Goal: Transaction & Acquisition: Purchase product/service

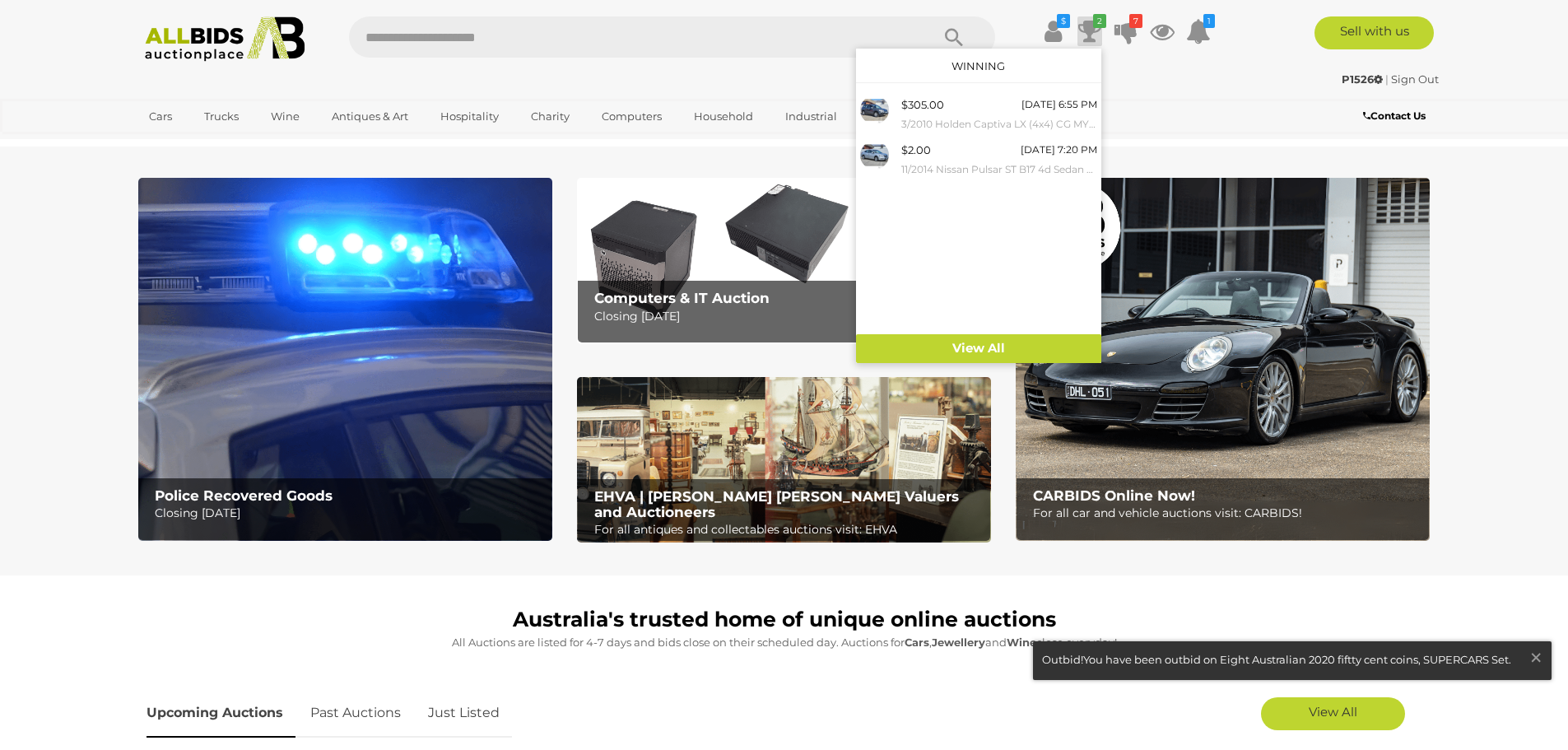
click at [1091, 27] on icon at bounding box center [1090, 31] width 23 height 30
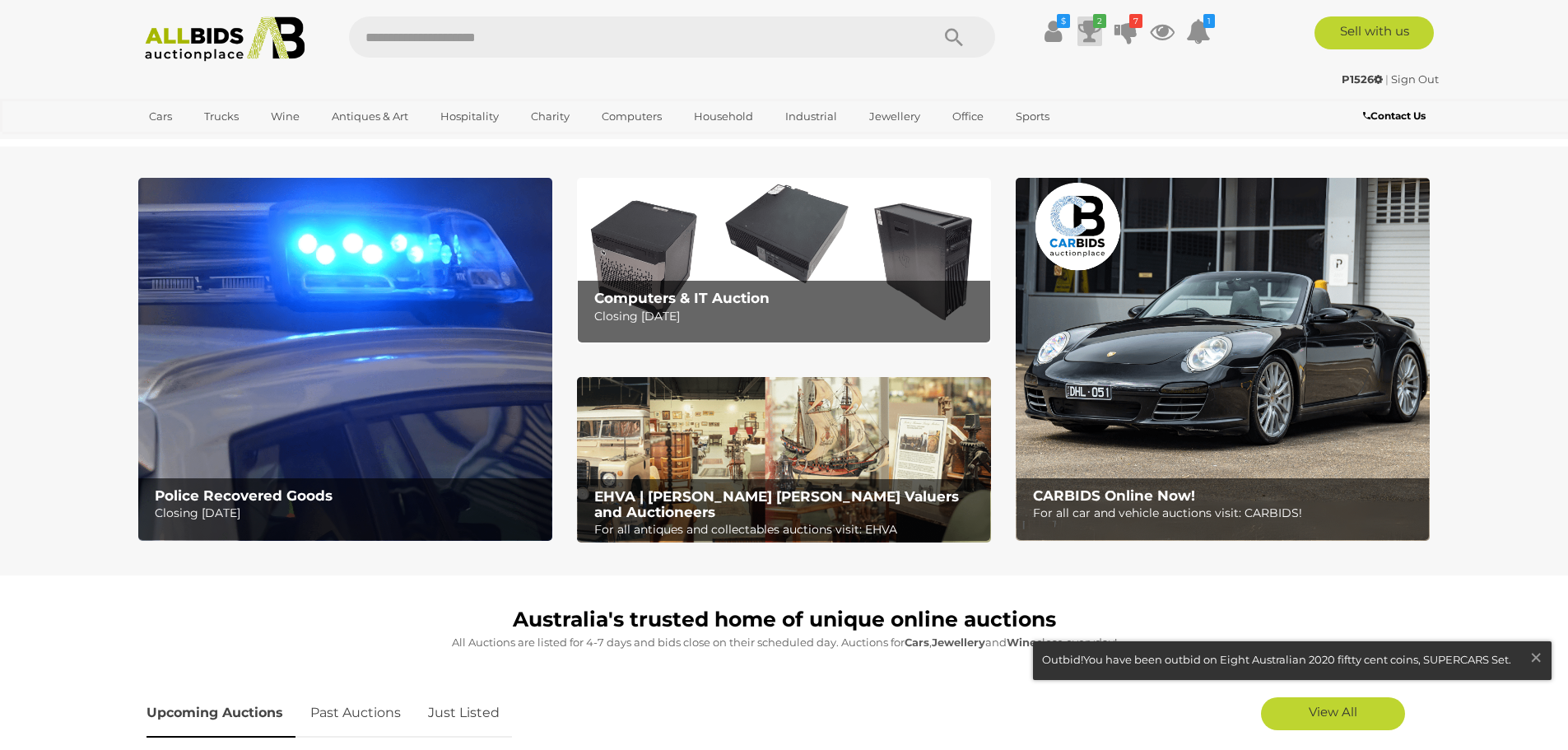
click at [1090, 27] on icon at bounding box center [1090, 31] width 23 height 30
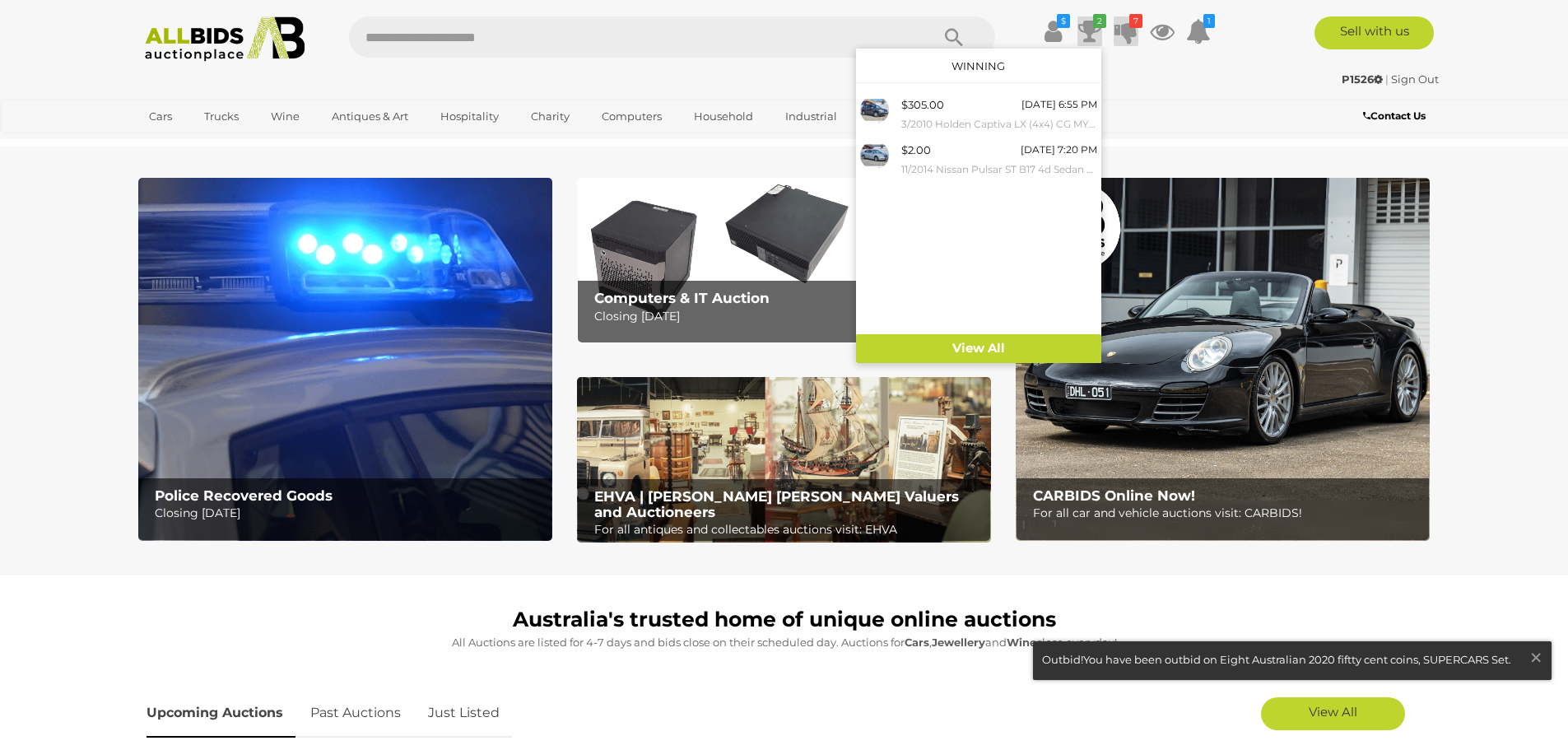
click at [1132, 27] on icon "7" at bounding box center [1136, 21] width 13 height 14
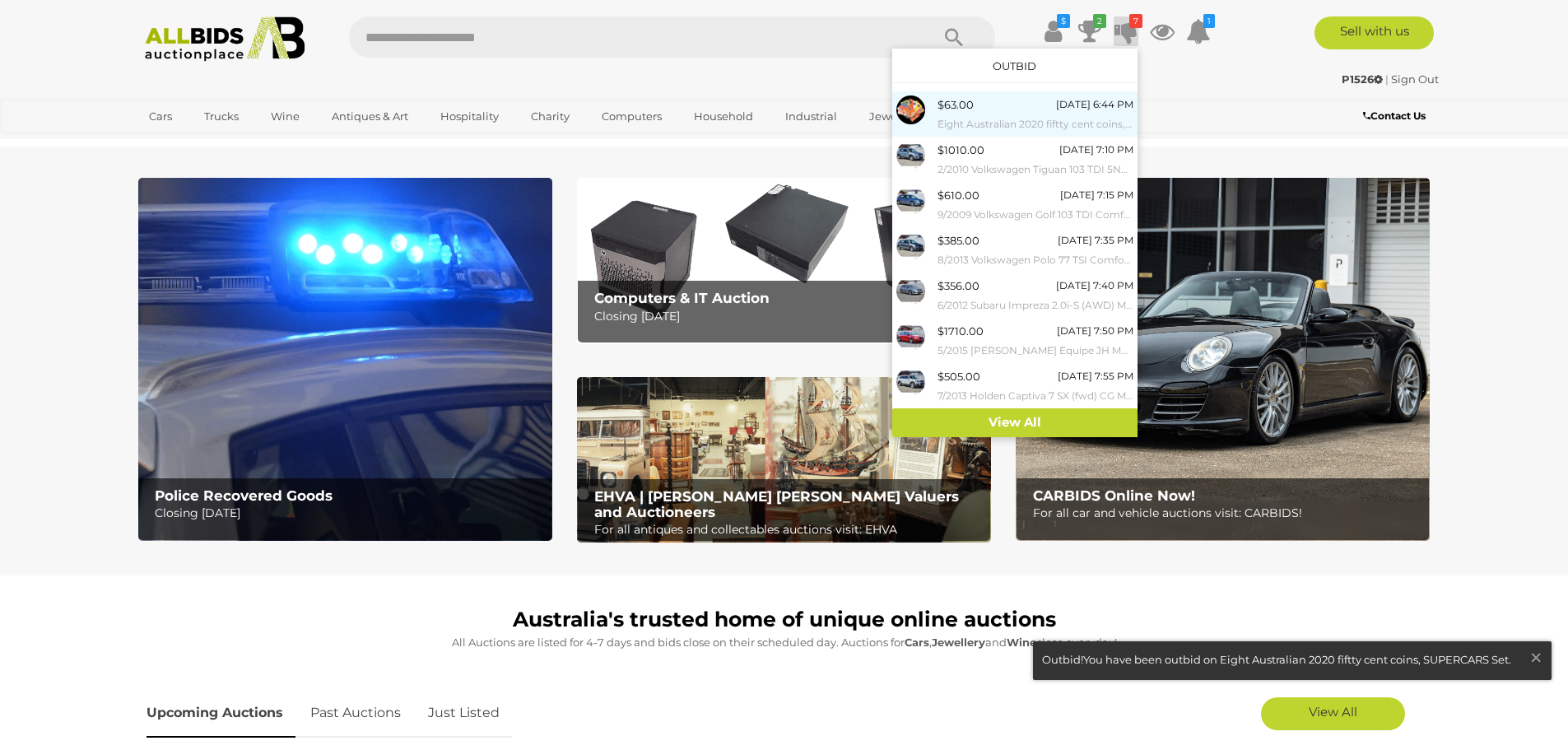
click at [993, 122] on small "Eight Australian 2020 fiftty cent coins, SUPERCARS Set" at bounding box center [1036, 124] width 196 height 18
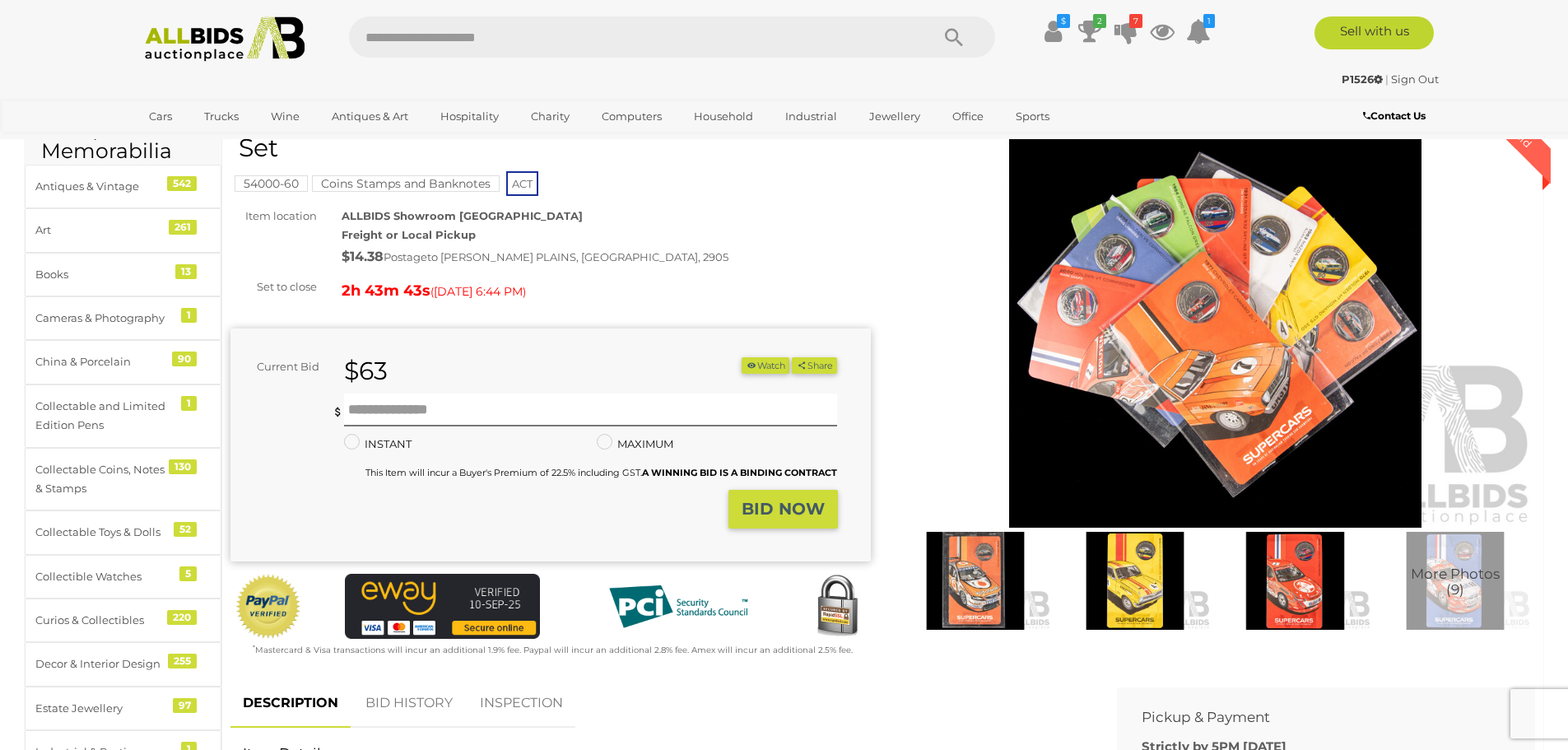
scroll to position [330, 0]
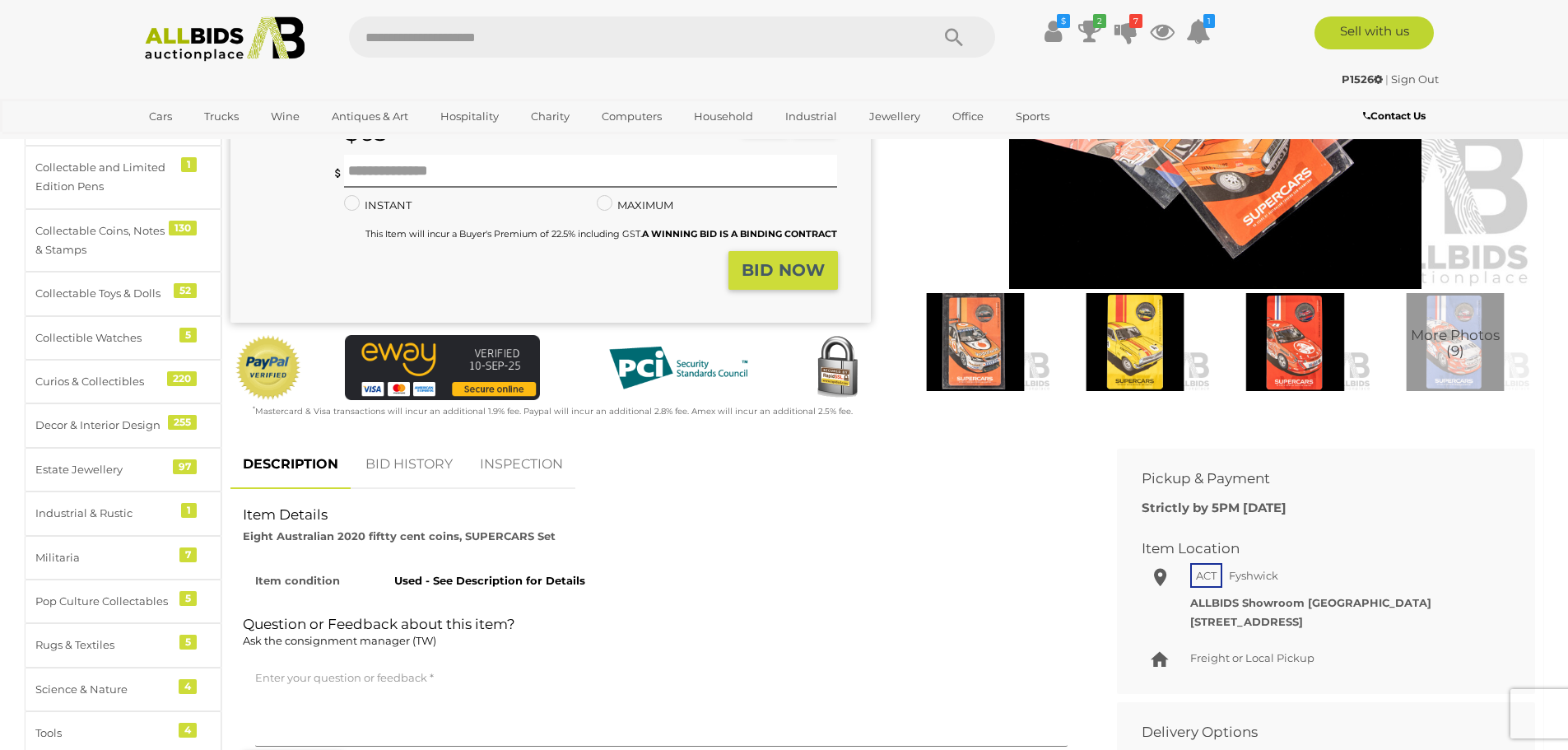
click at [414, 475] on link "BID HISTORY" at bounding box center [409, 464] width 112 height 49
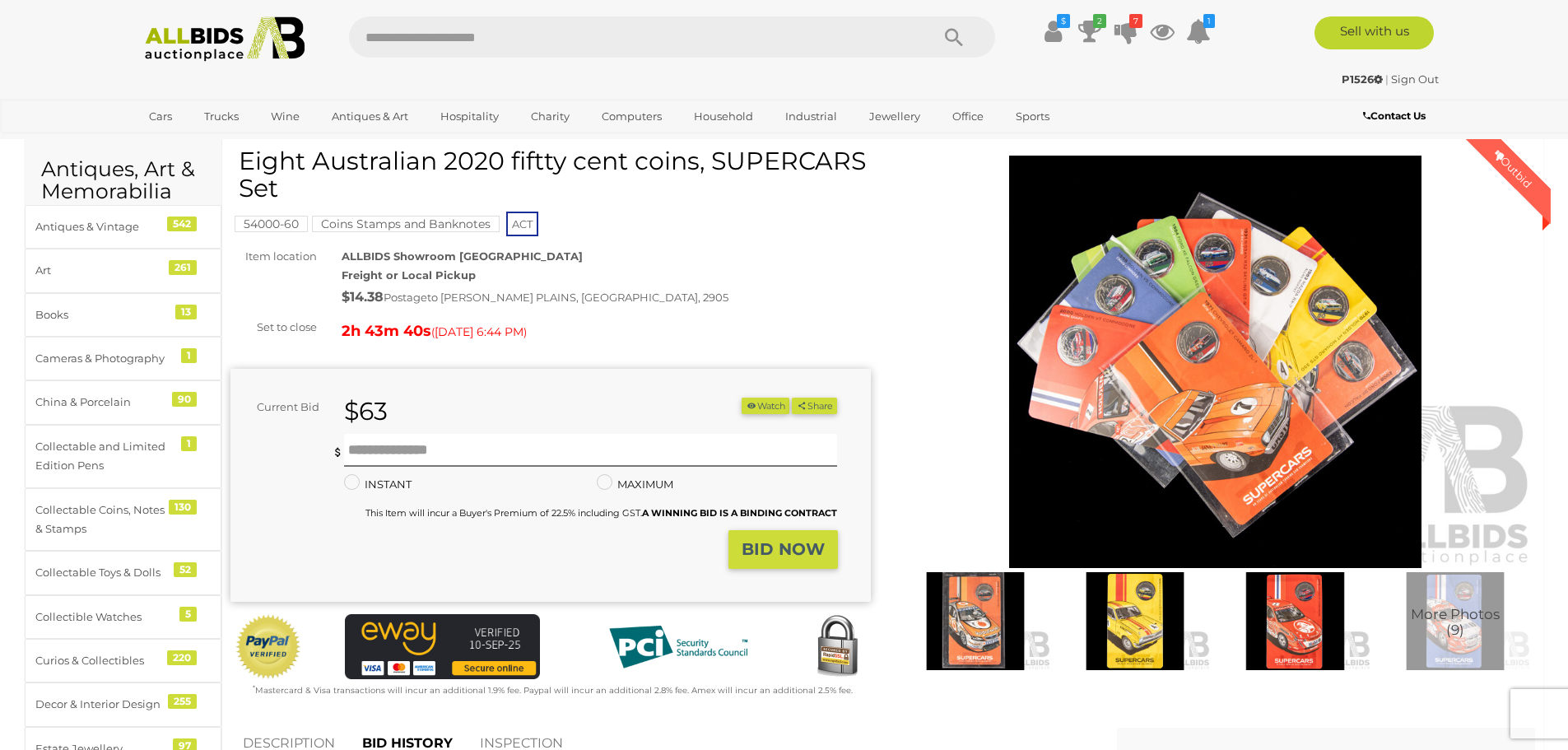
scroll to position [82, 0]
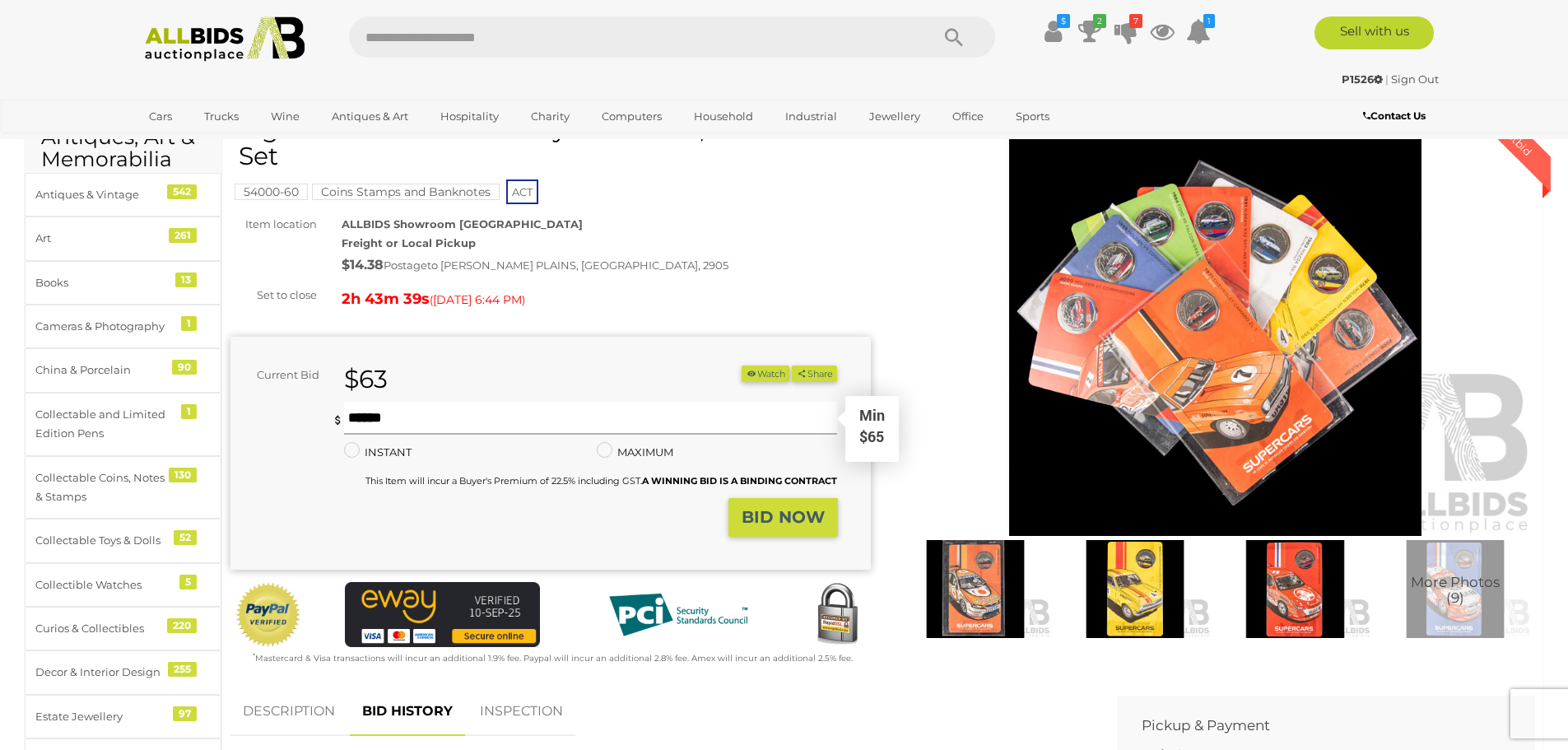
click at [423, 415] on input "text" at bounding box center [591, 417] width 494 height 33
type input "**"
click at [752, 521] on strong "BID NOW" at bounding box center [783, 517] width 83 height 20
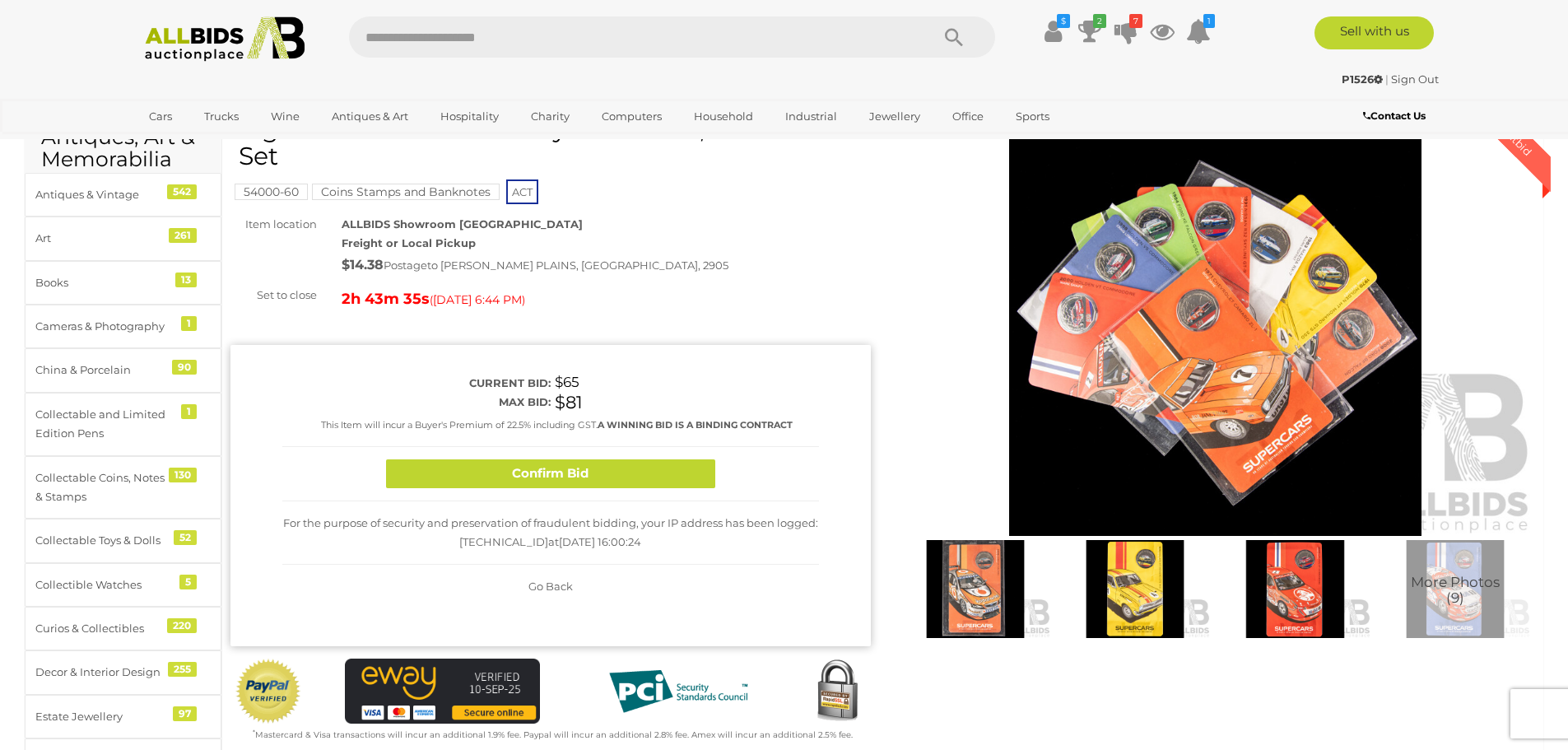
click at [644, 471] on button "Confirm Bid" at bounding box center [551, 473] width 330 height 29
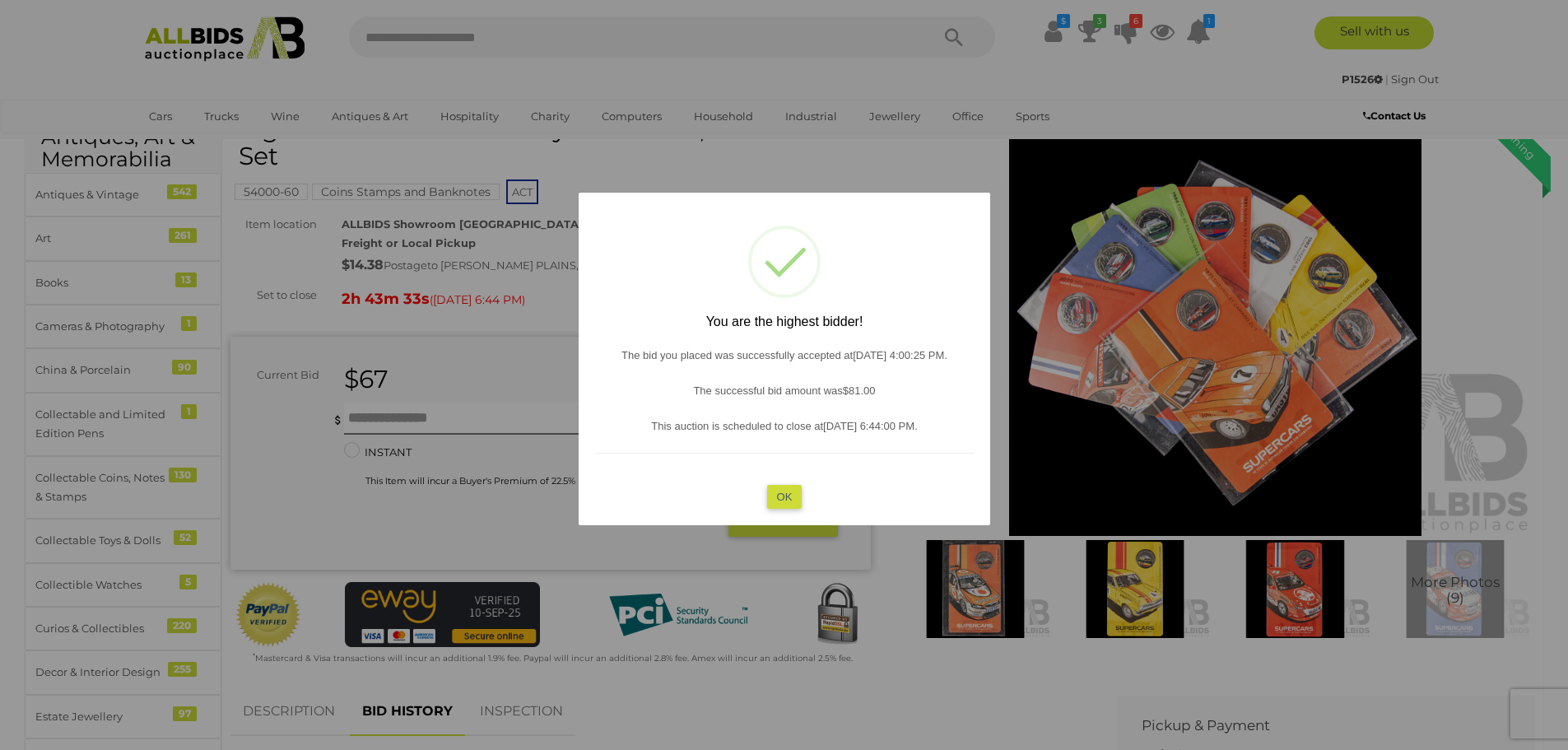
drag, startPoint x: 776, startPoint y: 499, endPoint x: 638, endPoint y: 590, distance: 165.3
click at [777, 499] on button "OK" at bounding box center [783, 496] width 35 height 24
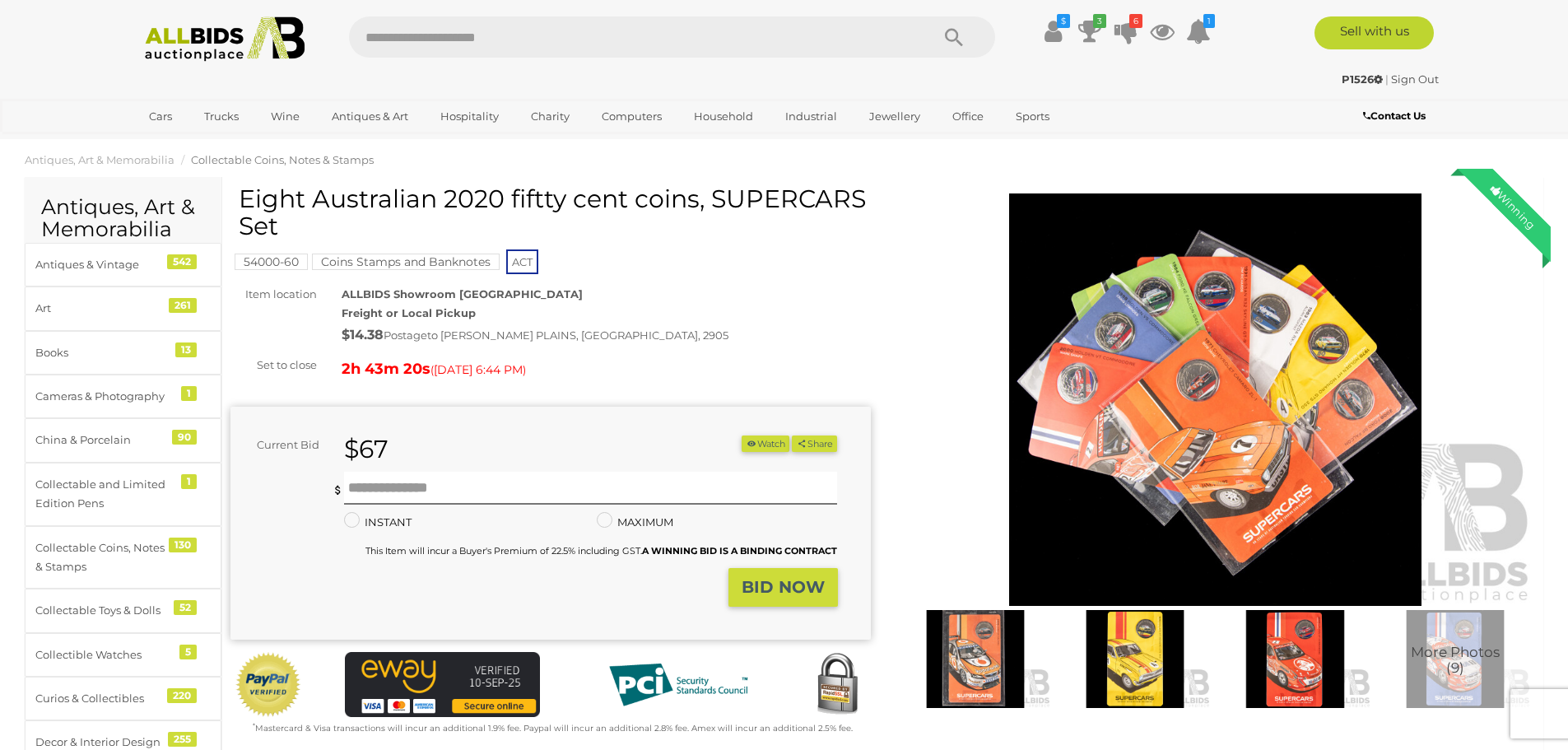
scroll to position [0, 0]
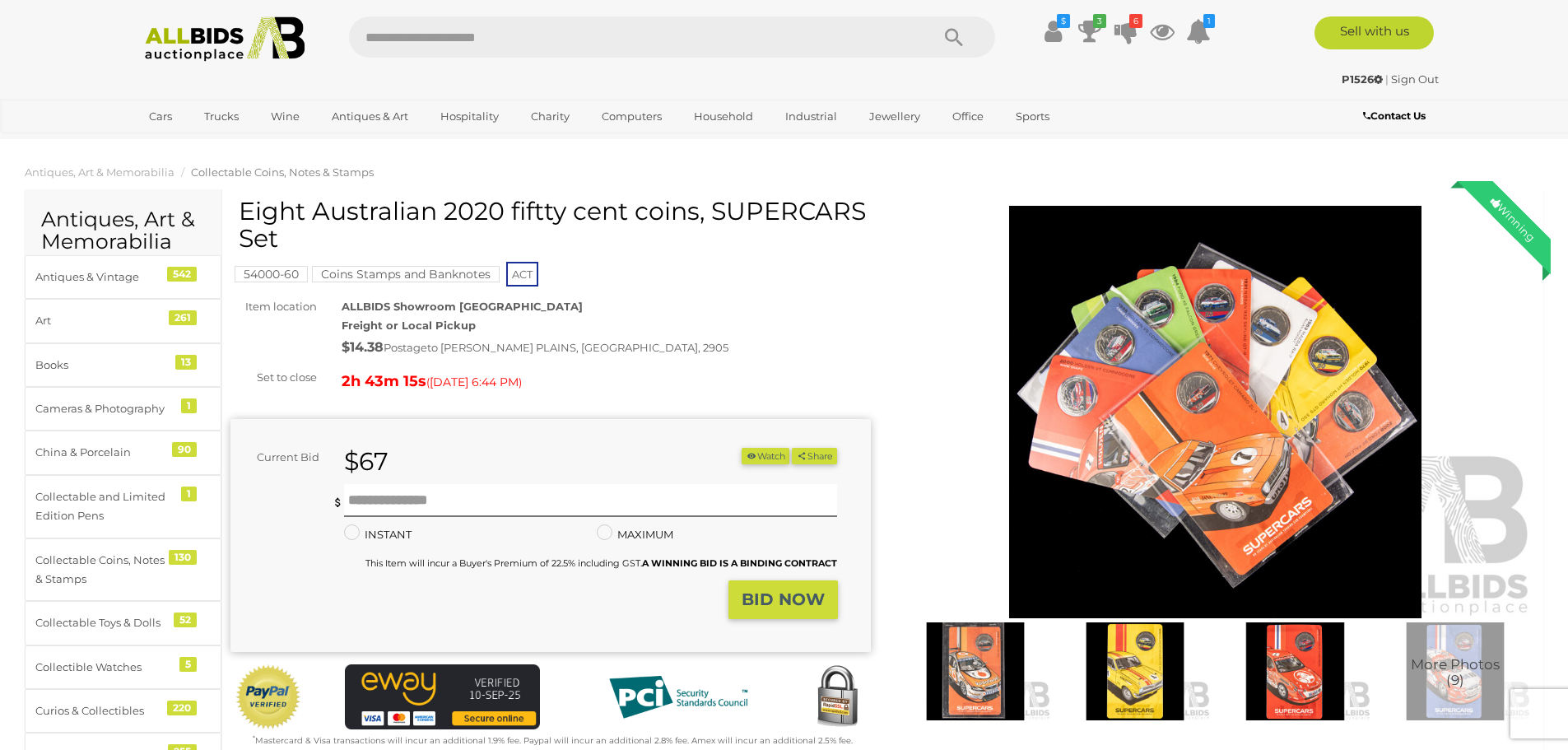
drag, startPoint x: 868, startPoint y: 206, endPoint x: 447, endPoint y: 209, distance: 421.0
click at [447, 209] on div "Eight Australian 2020 fiftty cent coins, SUPERCARS Set" at bounding box center [558, 231] width 640 height 67
click at [1090, 30] on icon at bounding box center [1090, 31] width 23 height 30
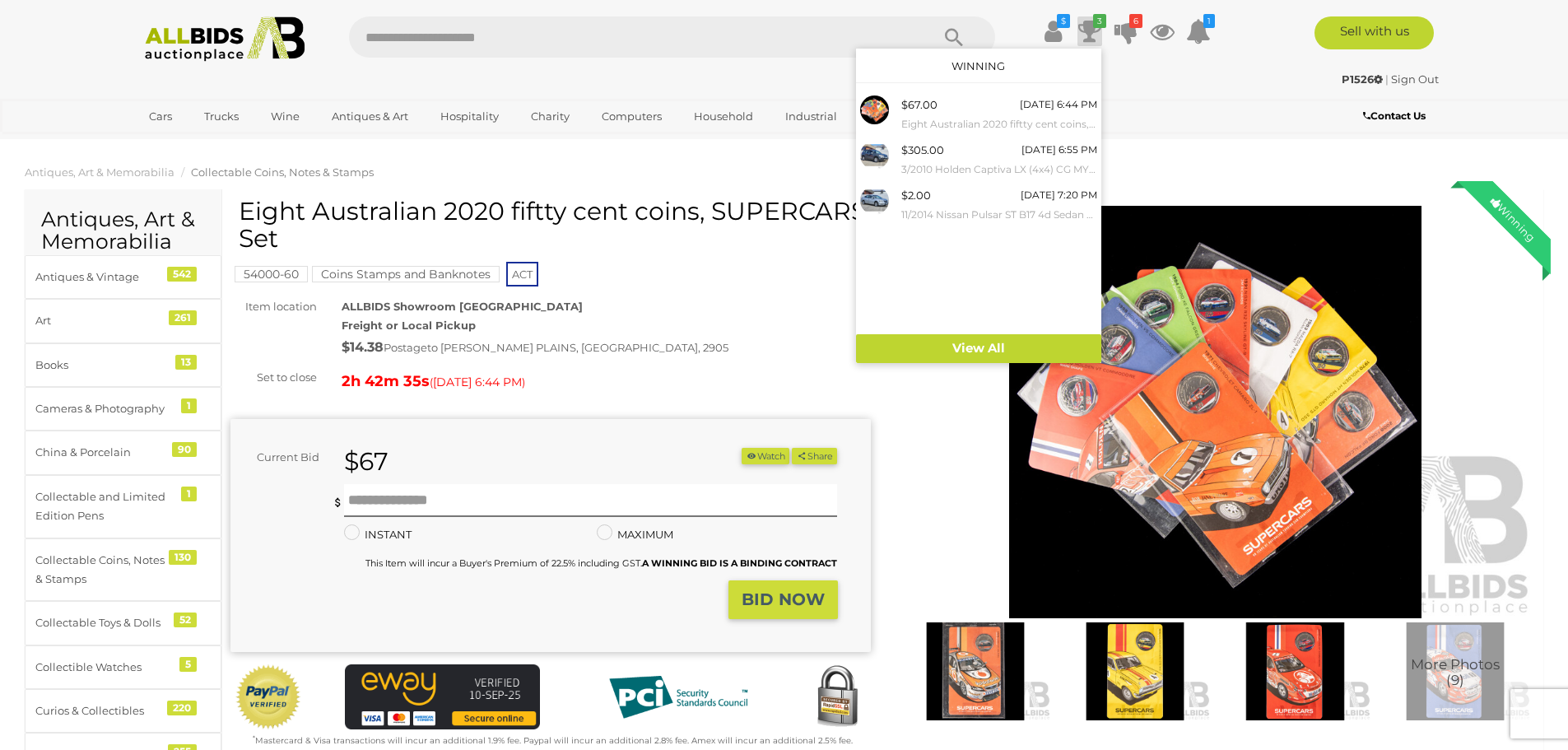
click at [1331, 179] on ol "Antiques, Art & Memorabilia Collectable Coins, Notes & Stamps" at bounding box center [784, 172] width 1568 height 27
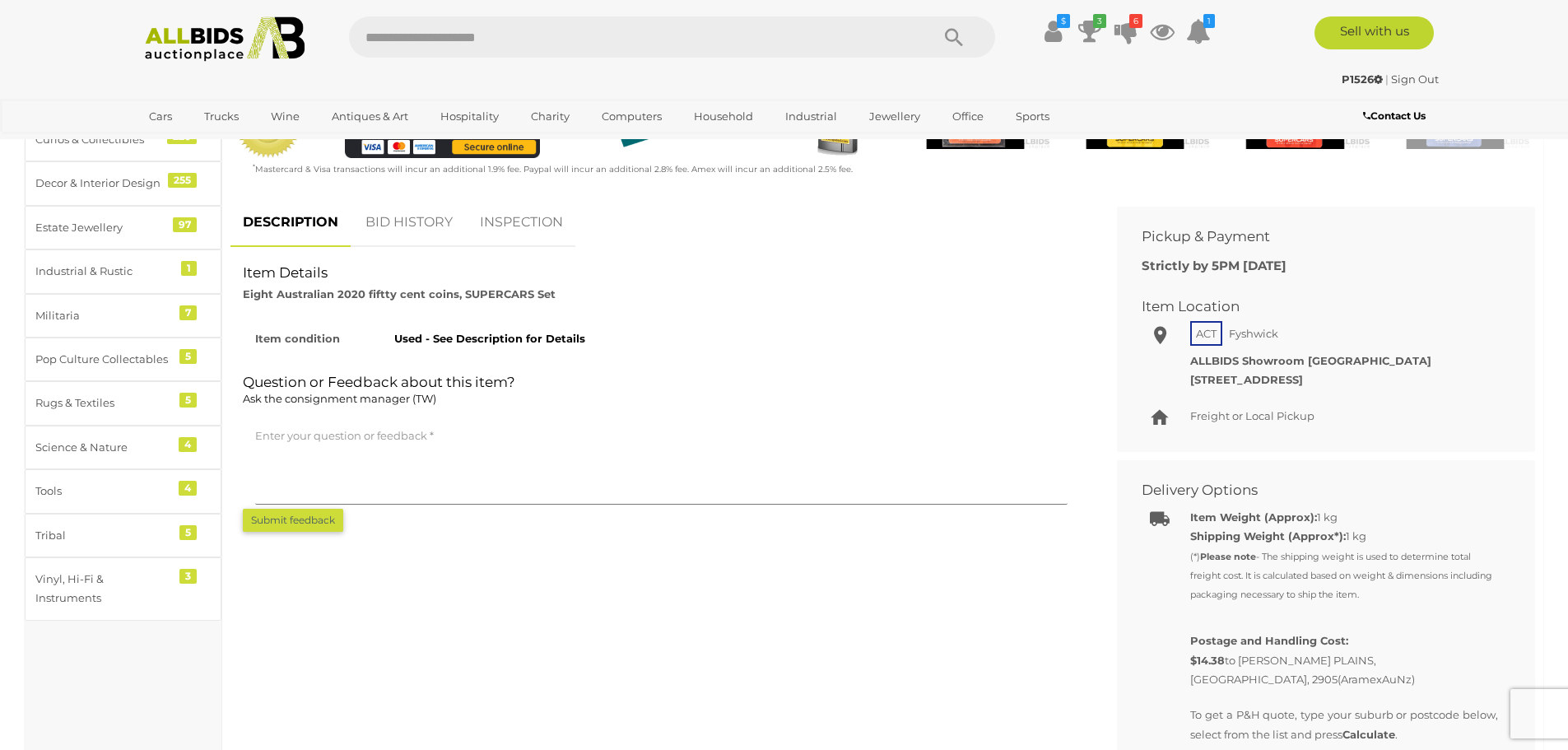
scroll to position [576, 0]
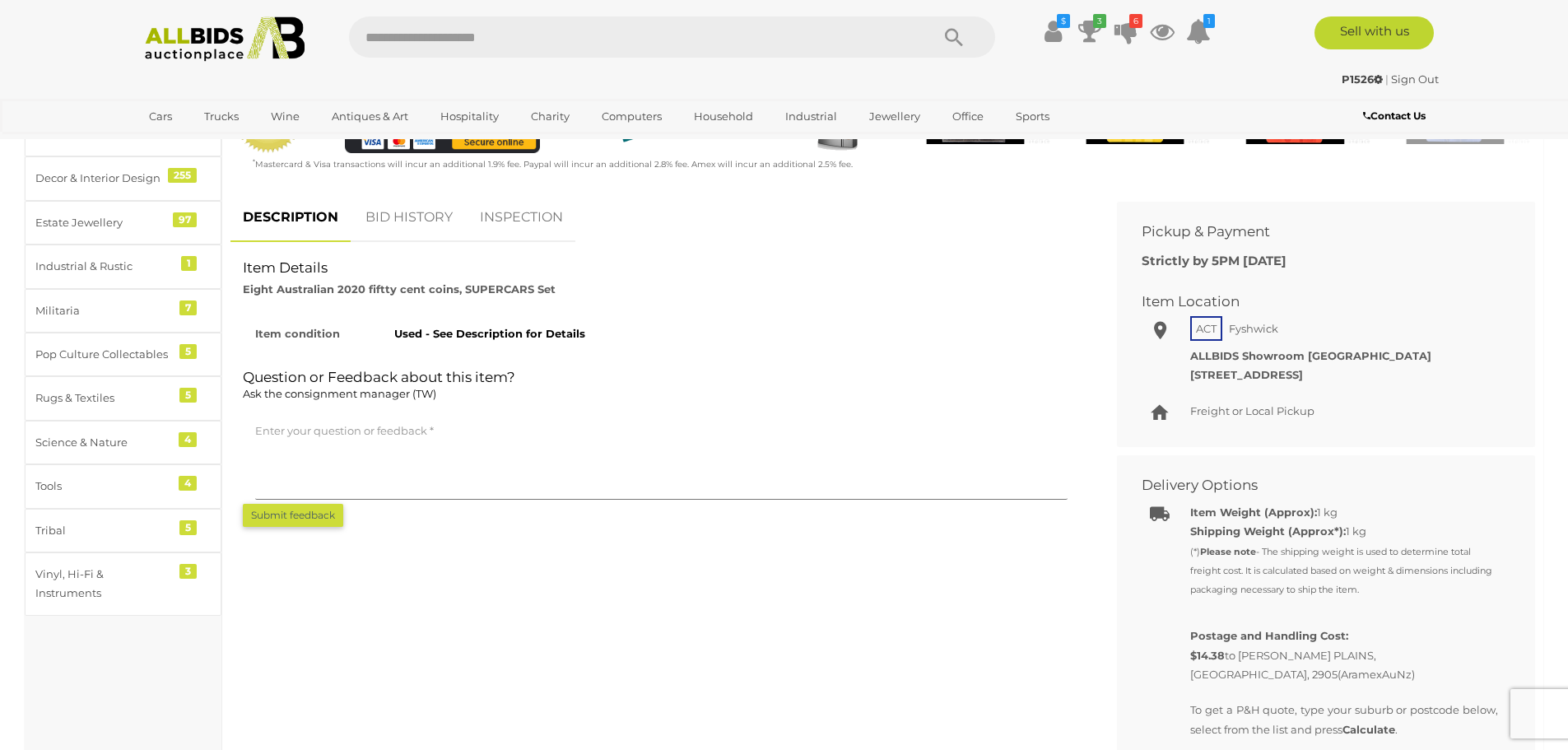
click at [496, 212] on link "INSPECTION" at bounding box center [521, 218] width 108 height 49
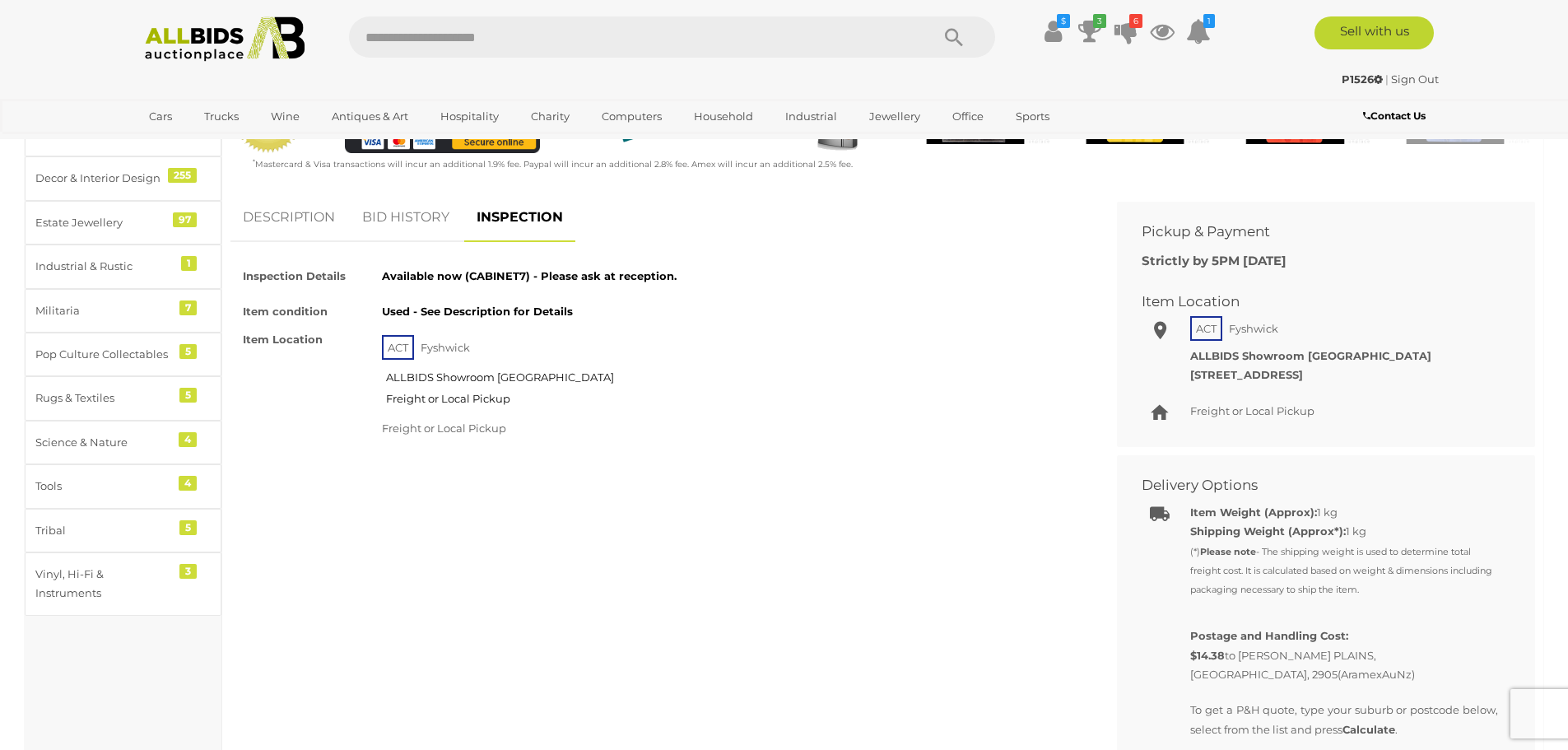
click at [296, 220] on link "DESCRIPTION" at bounding box center [289, 218] width 117 height 49
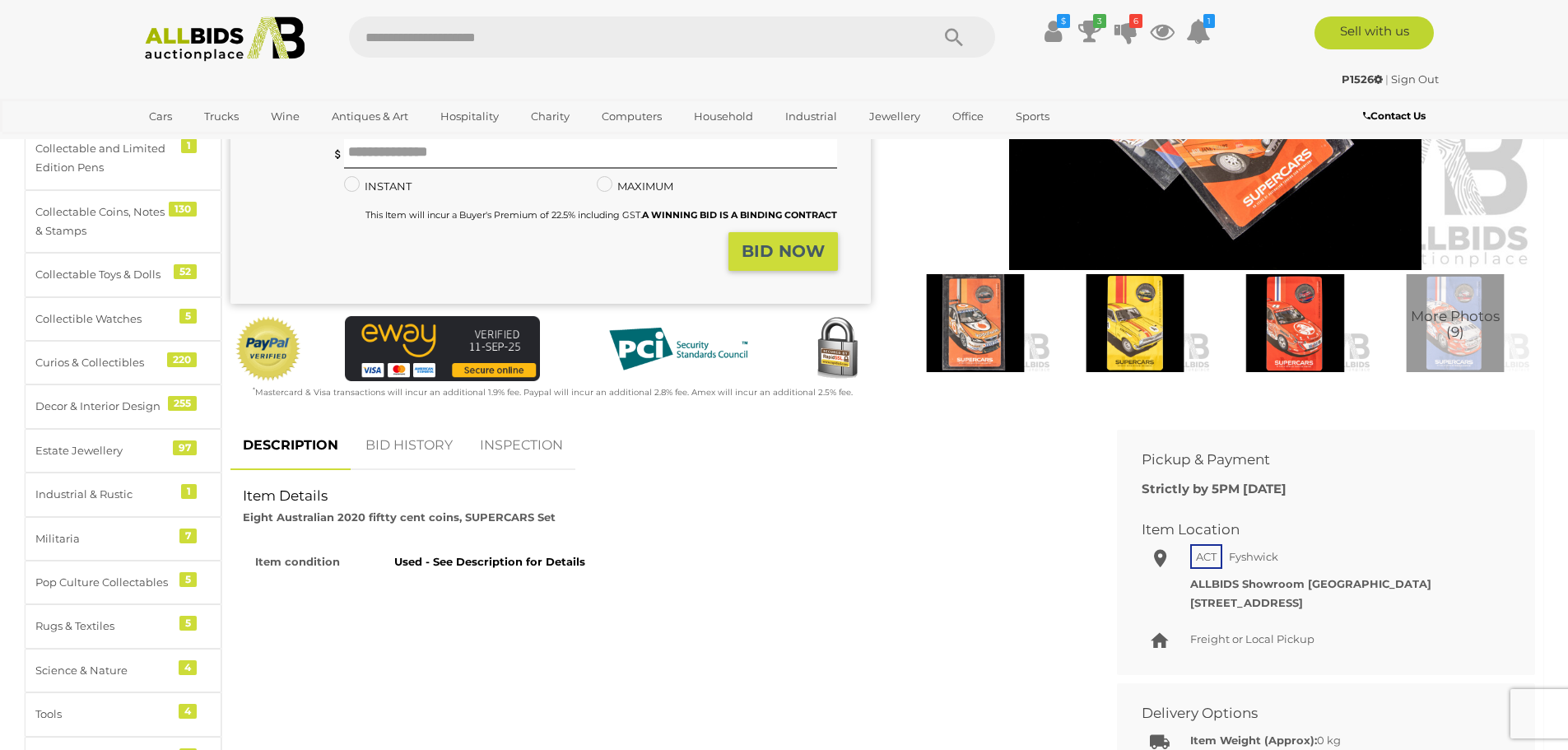
scroll to position [494, 0]
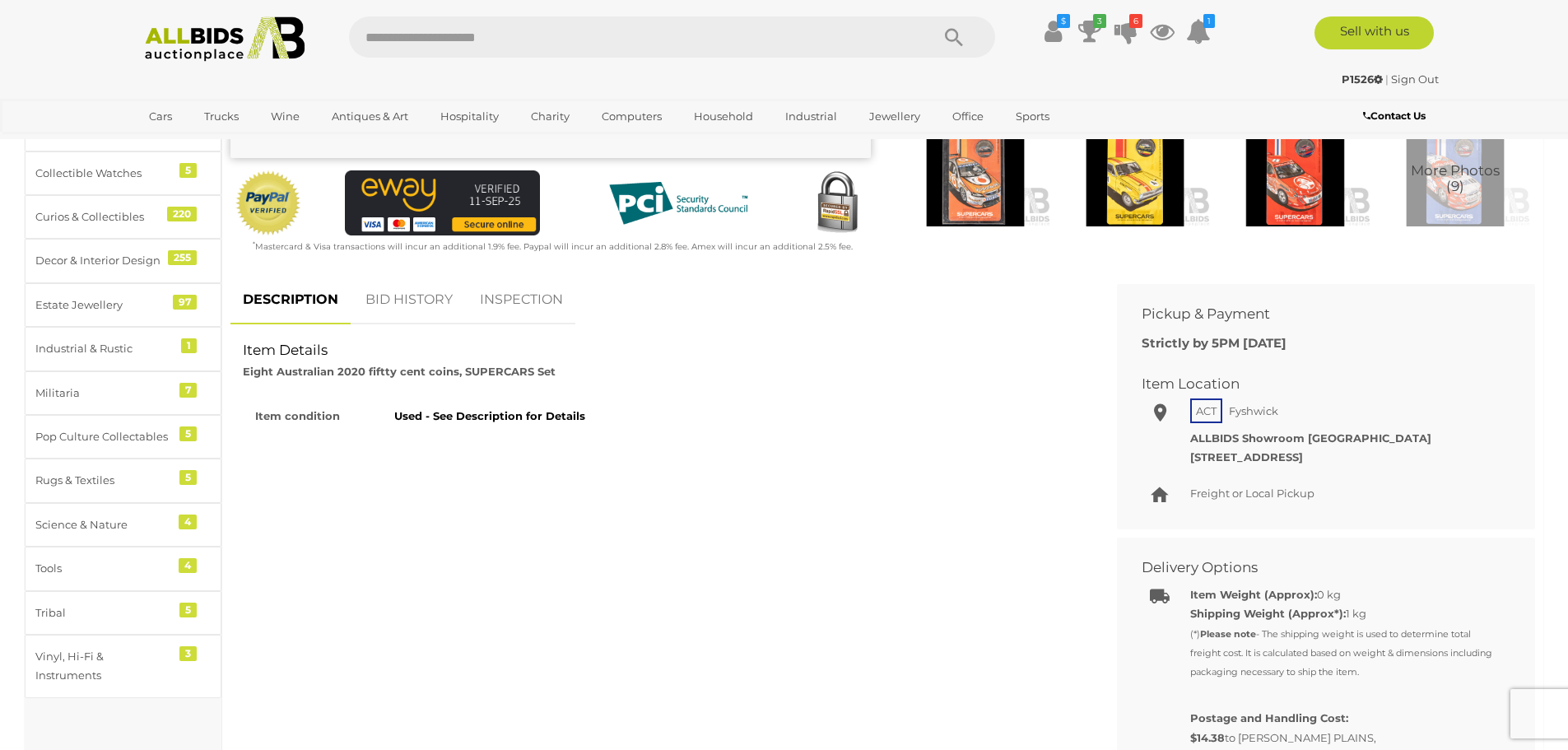
click at [414, 309] on link "BID HISTORY" at bounding box center [409, 300] width 112 height 49
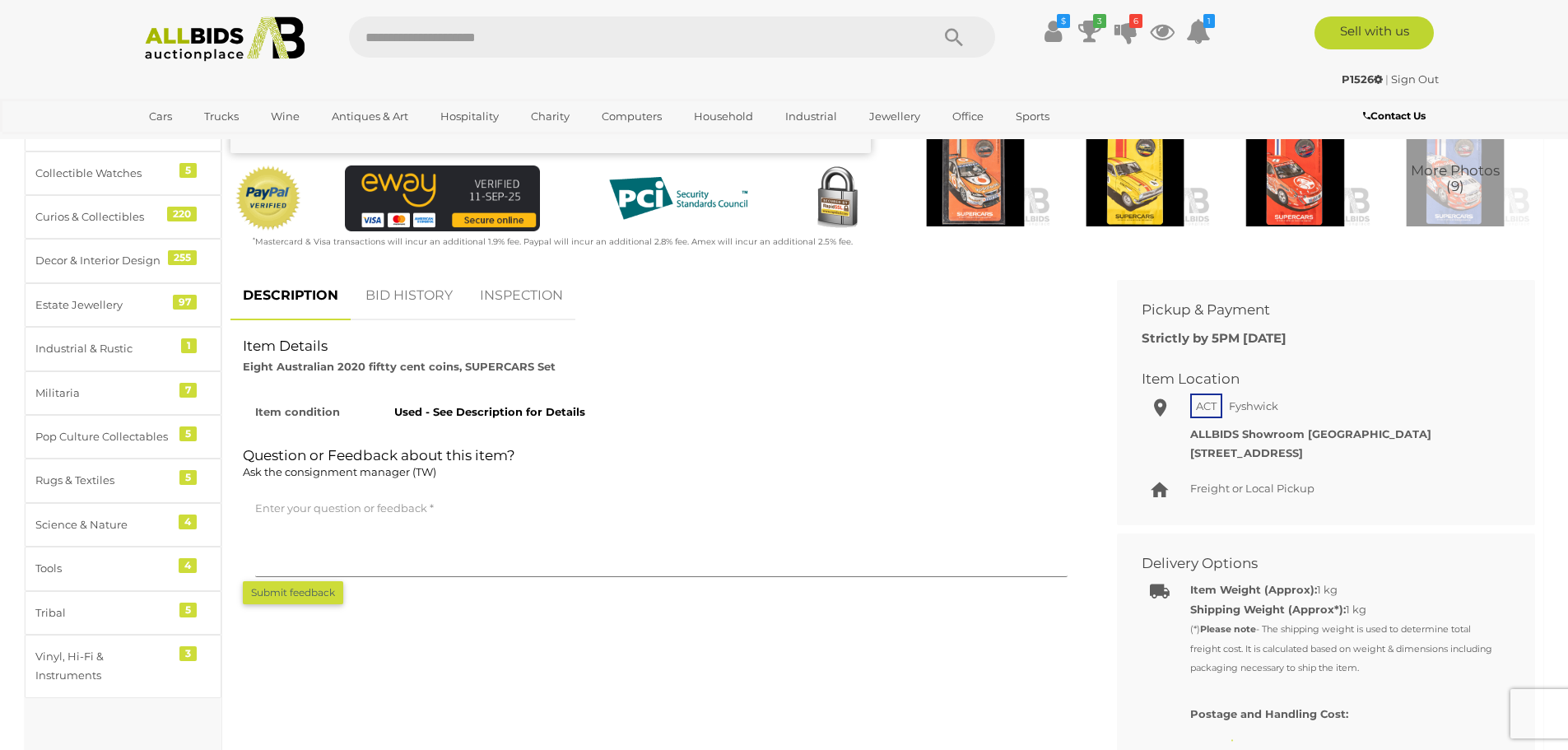
scroll to position [494, 0]
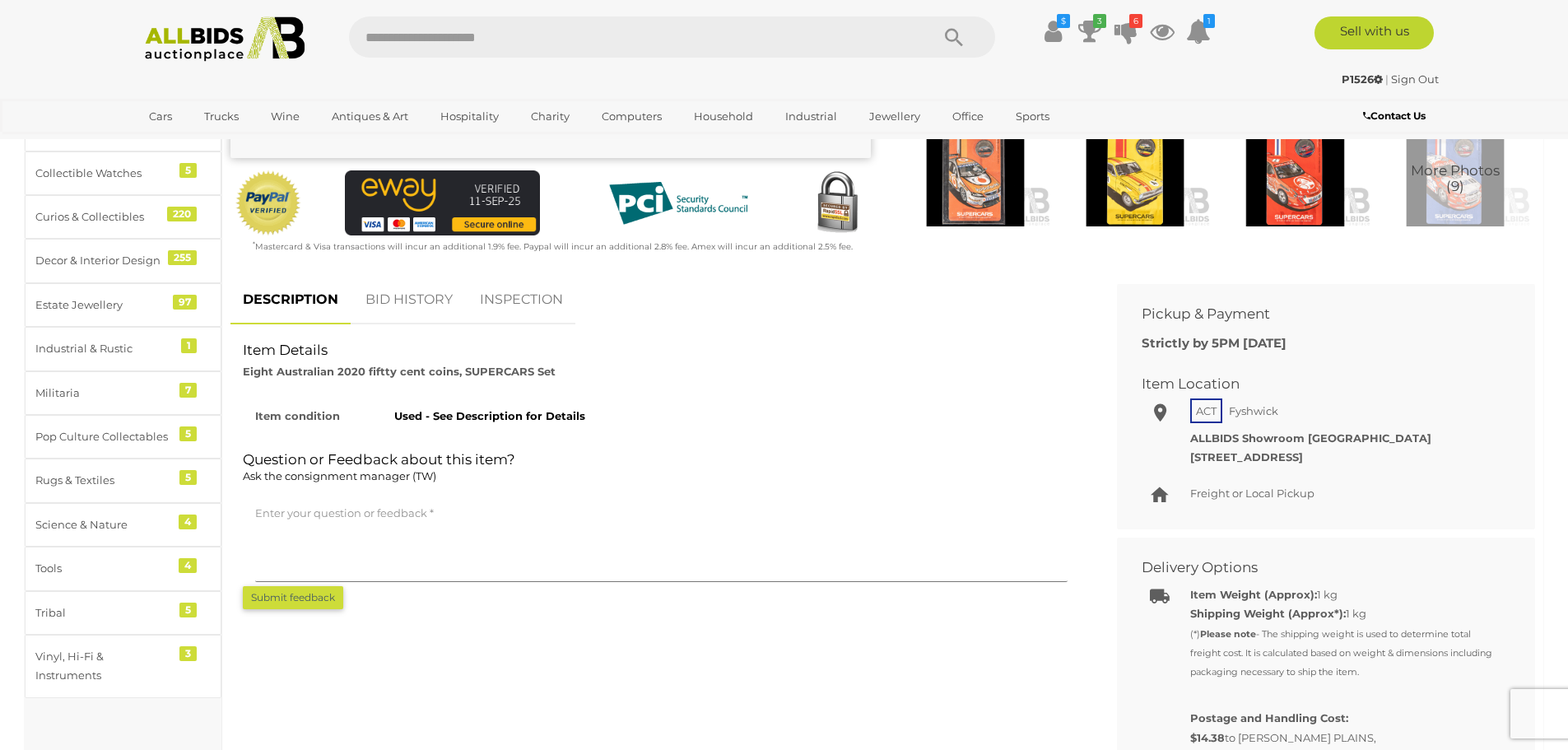
click at [402, 303] on link "BID HISTORY" at bounding box center [409, 300] width 112 height 49
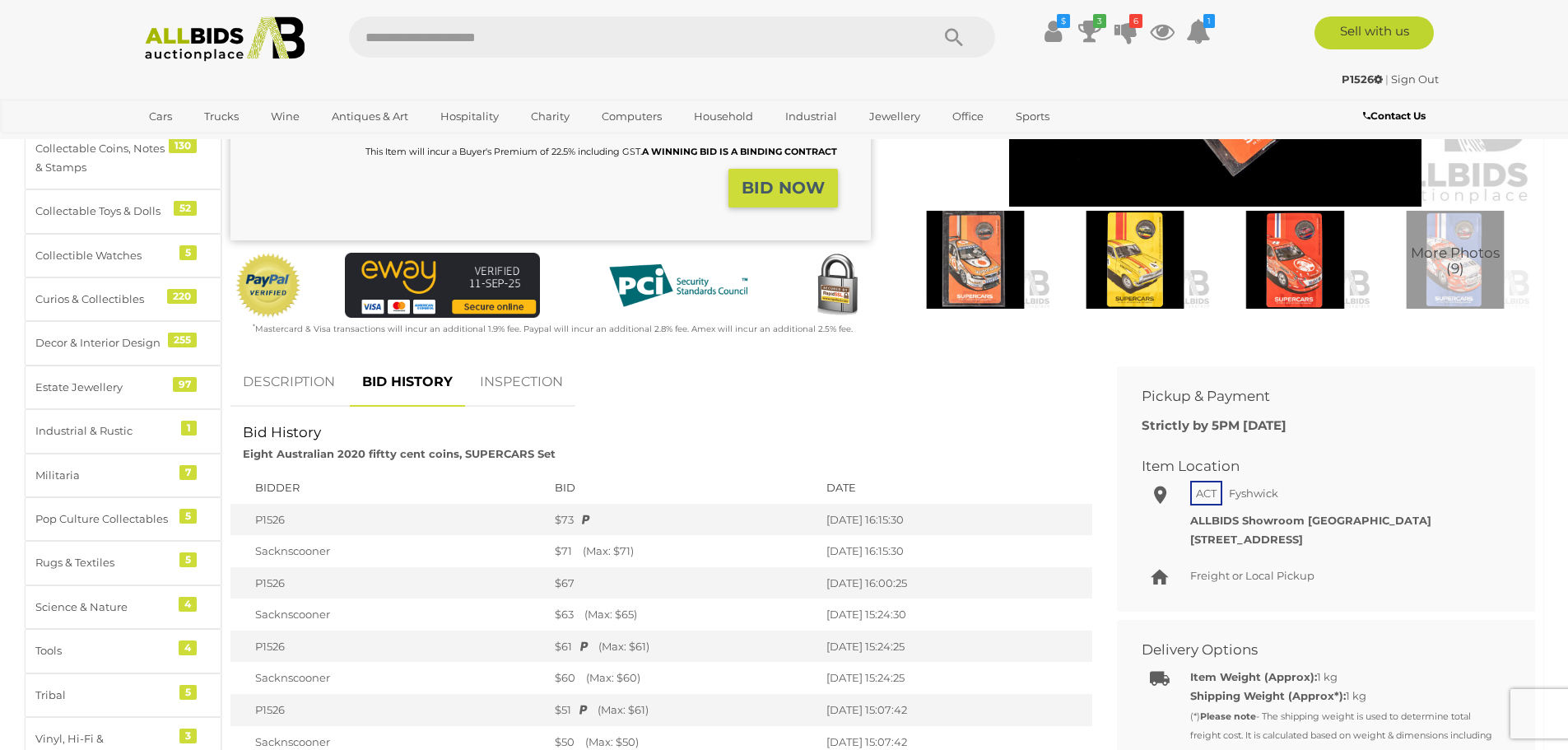
scroll to position [0, 0]
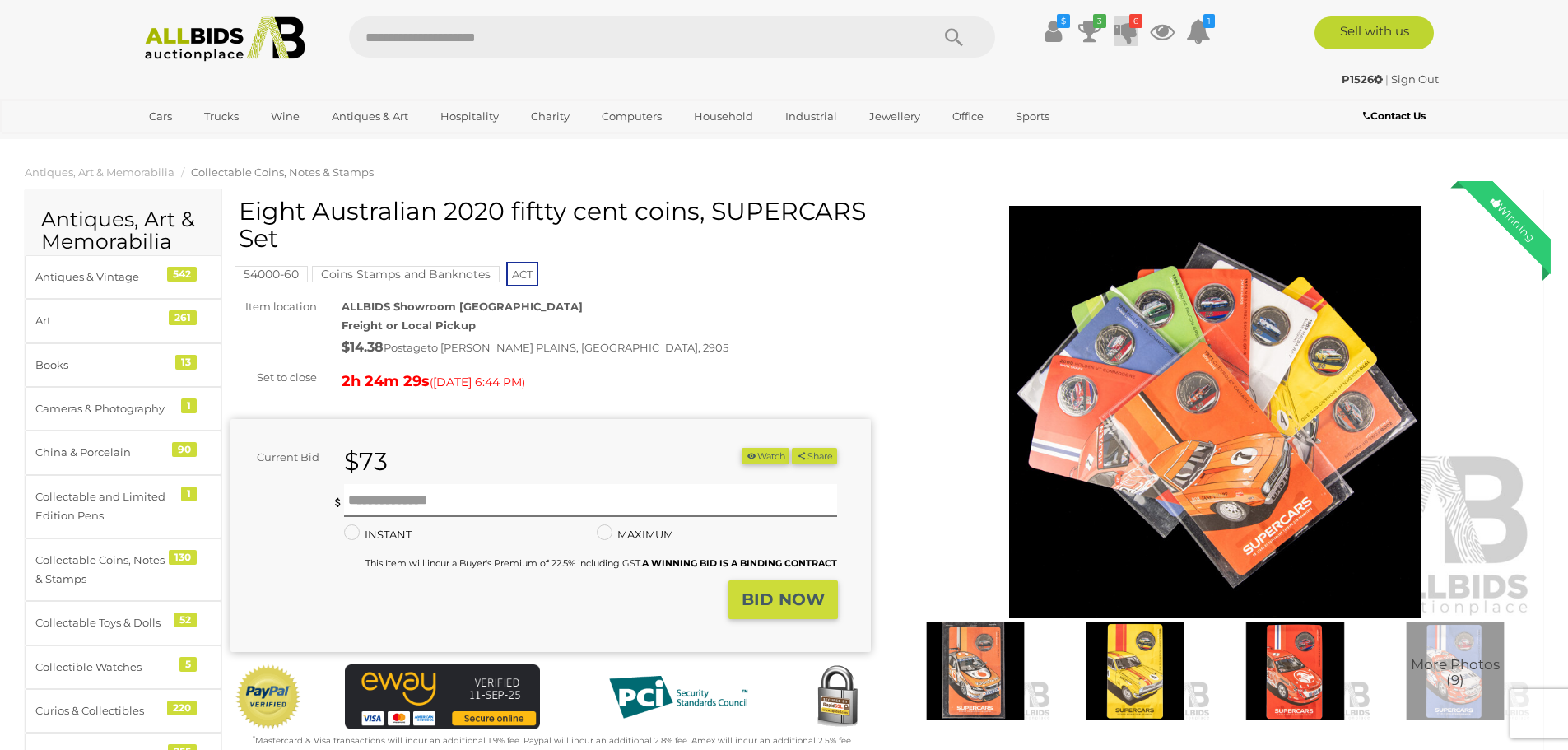
click at [1127, 28] on icon at bounding box center [1126, 31] width 23 height 30
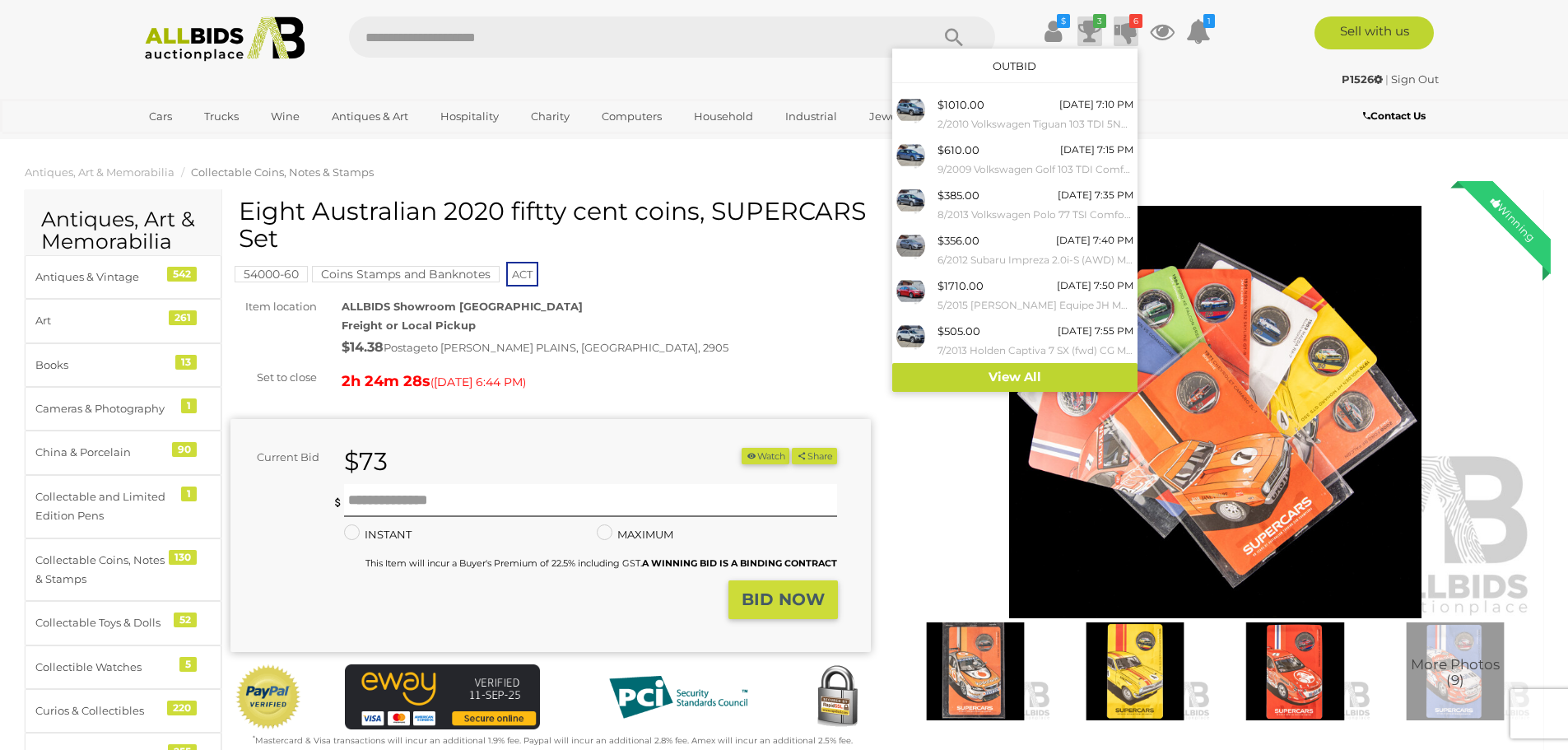
click at [1091, 26] on icon at bounding box center [1090, 31] width 23 height 30
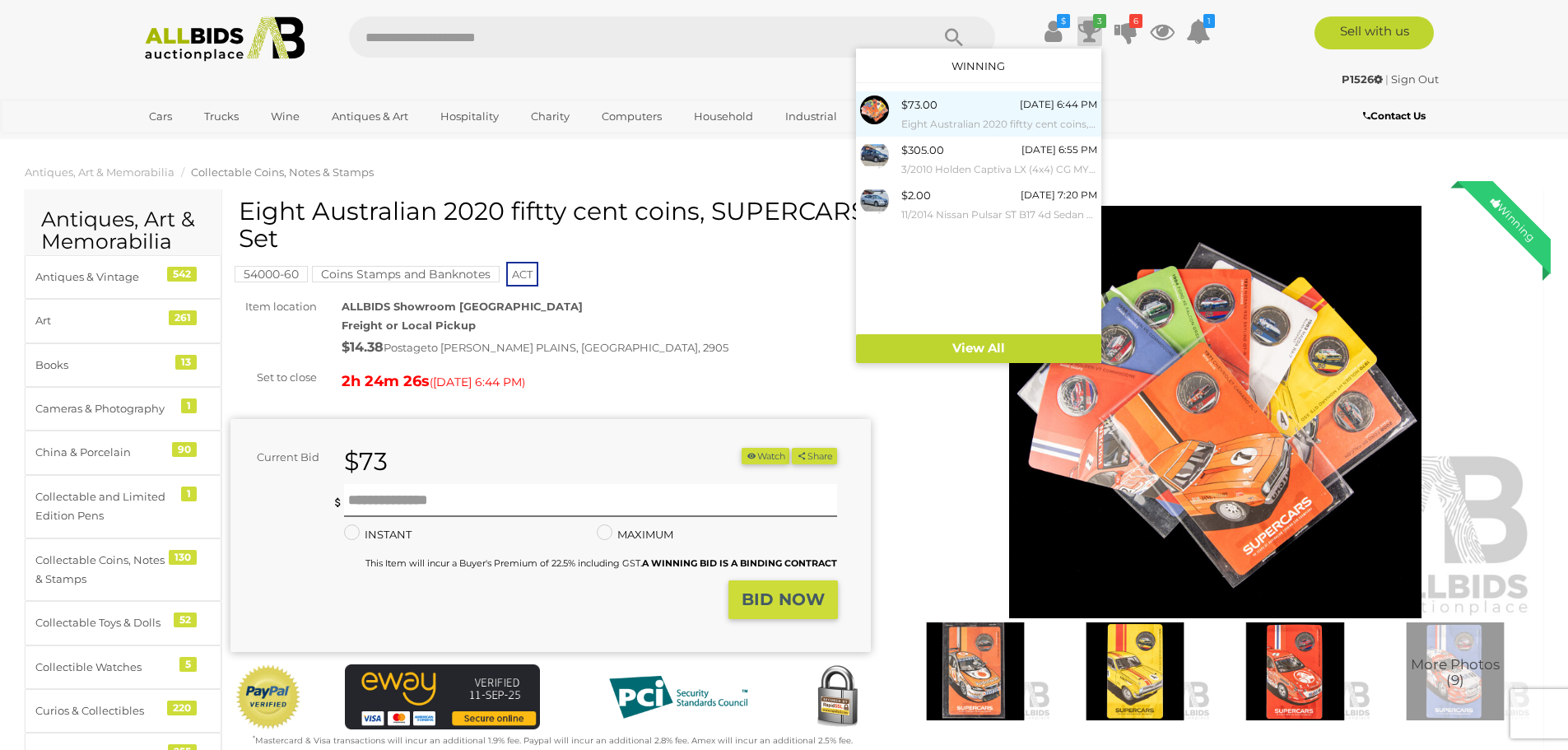
click at [971, 124] on small "Eight Australian 2020 fiftty cent coins, SUPERCARS Set" at bounding box center [1000, 124] width 196 height 18
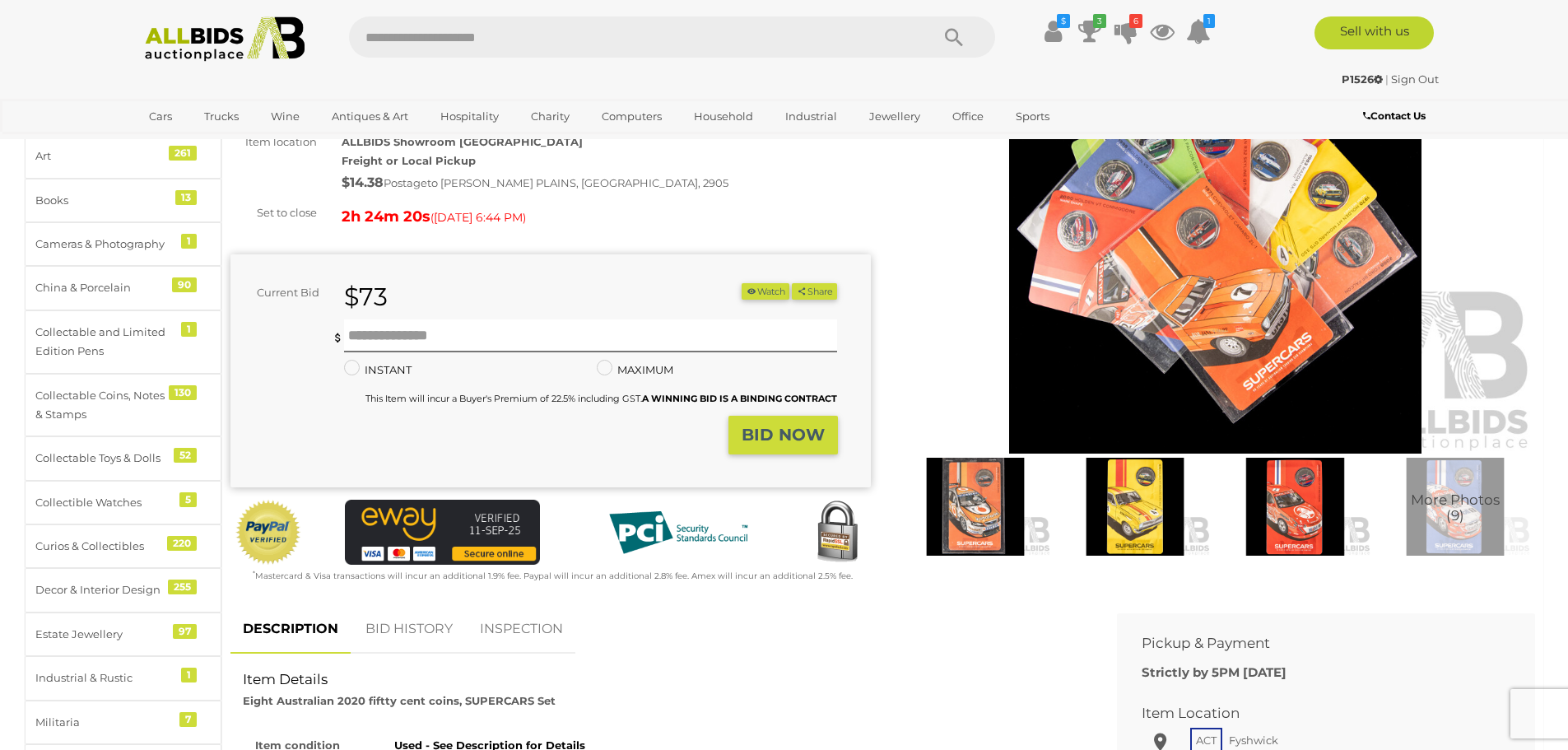
scroll to position [82, 0]
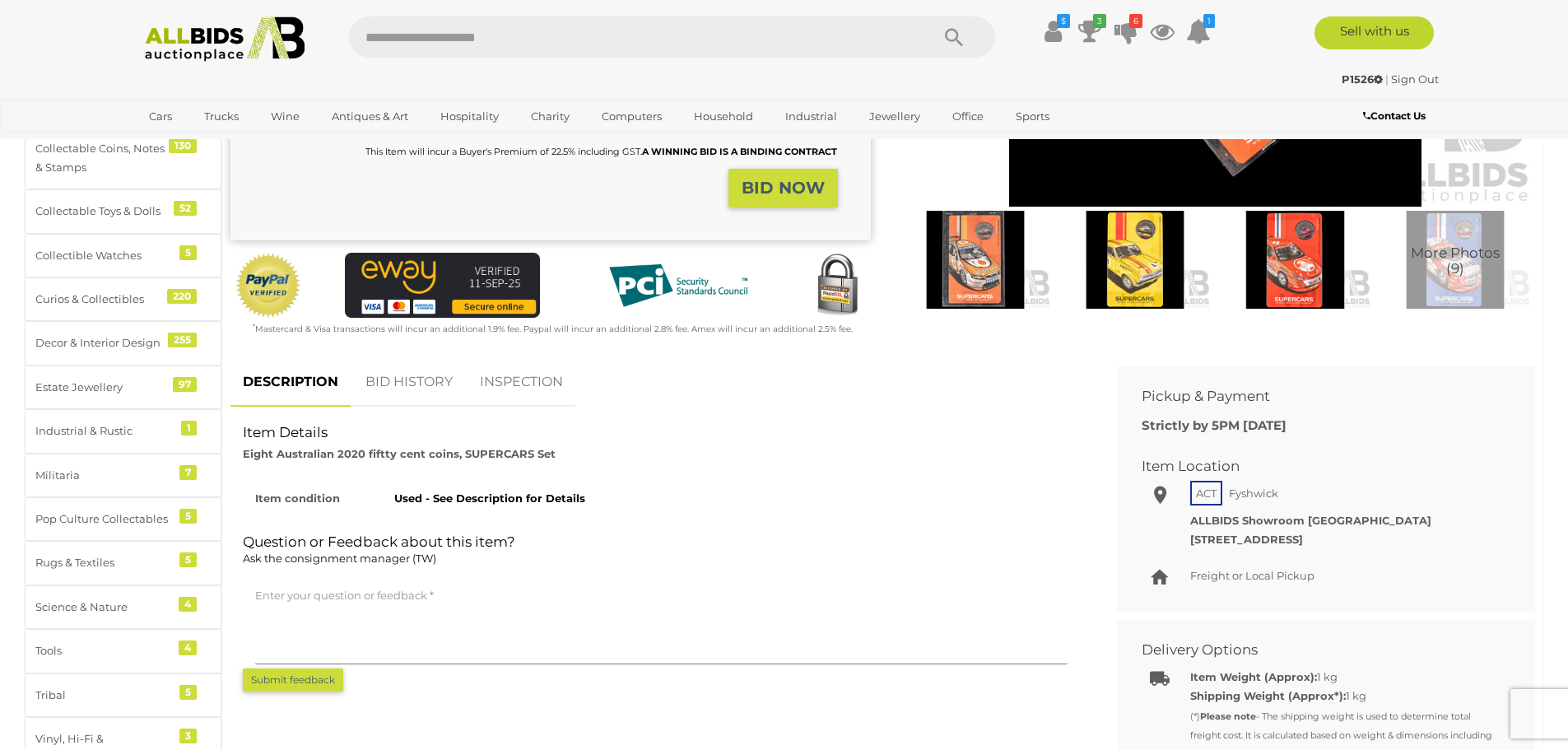
click at [414, 378] on link "BID HISTORY" at bounding box center [409, 382] width 112 height 49
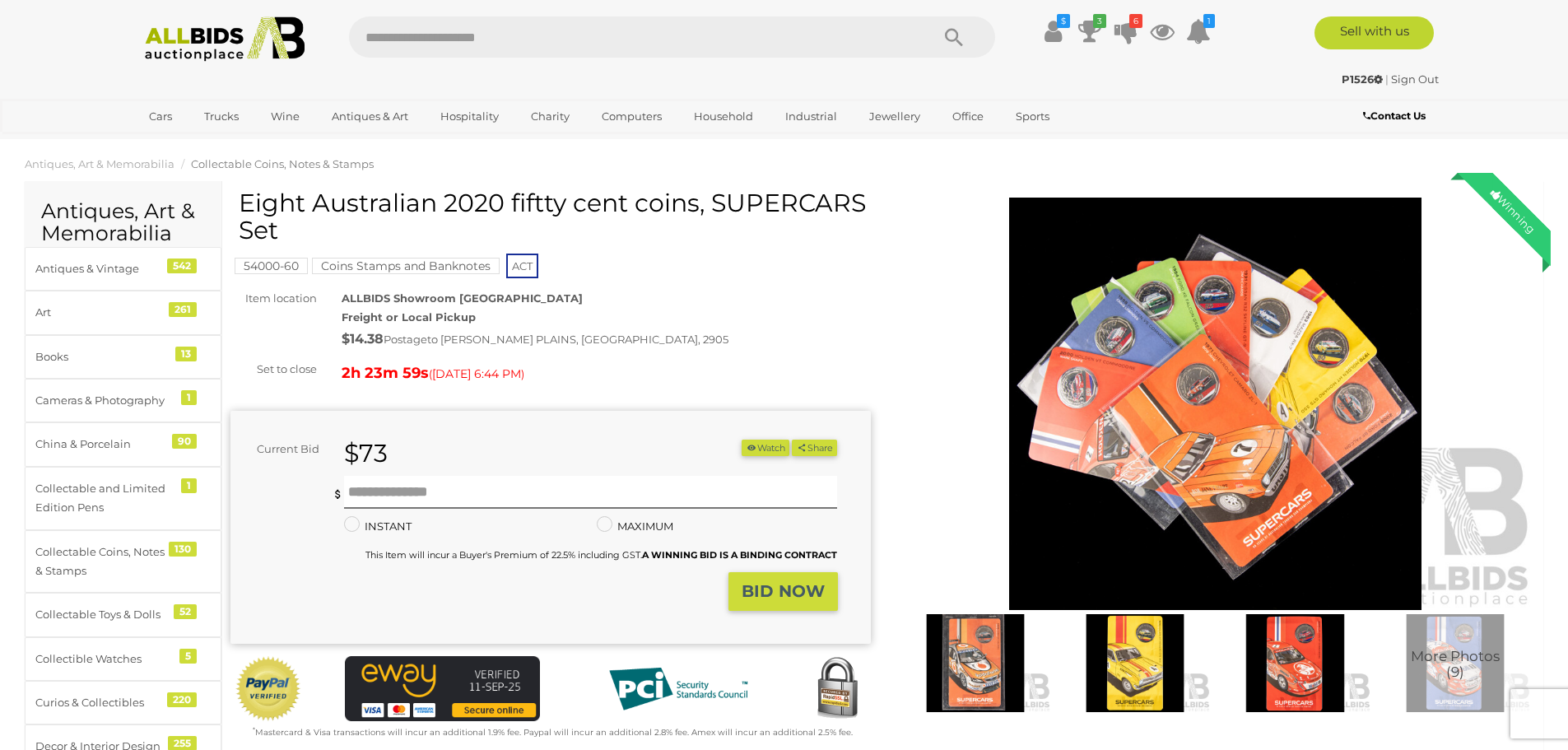
scroll to position [0, 0]
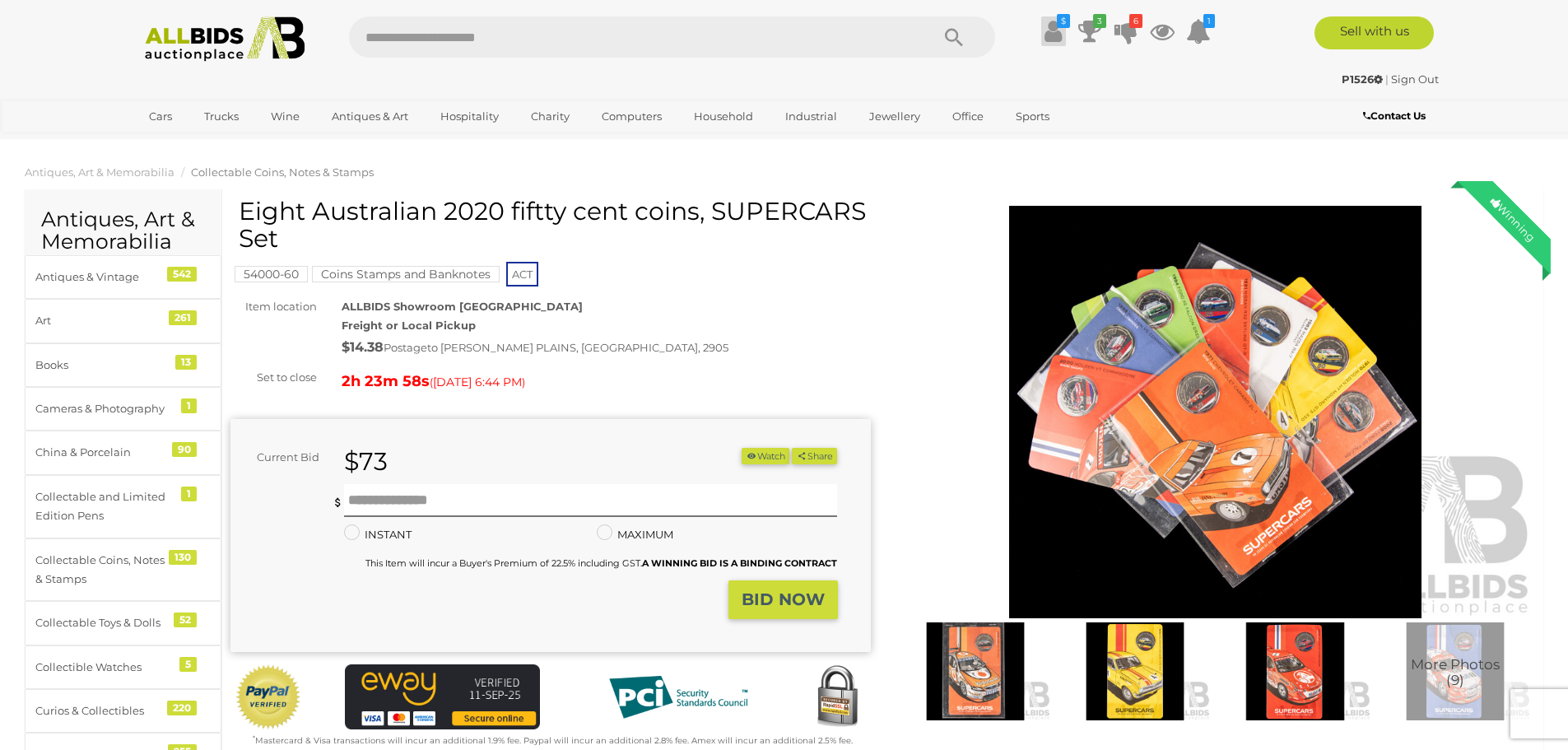
click at [1058, 26] on icon "$" at bounding box center [1063, 21] width 13 height 14
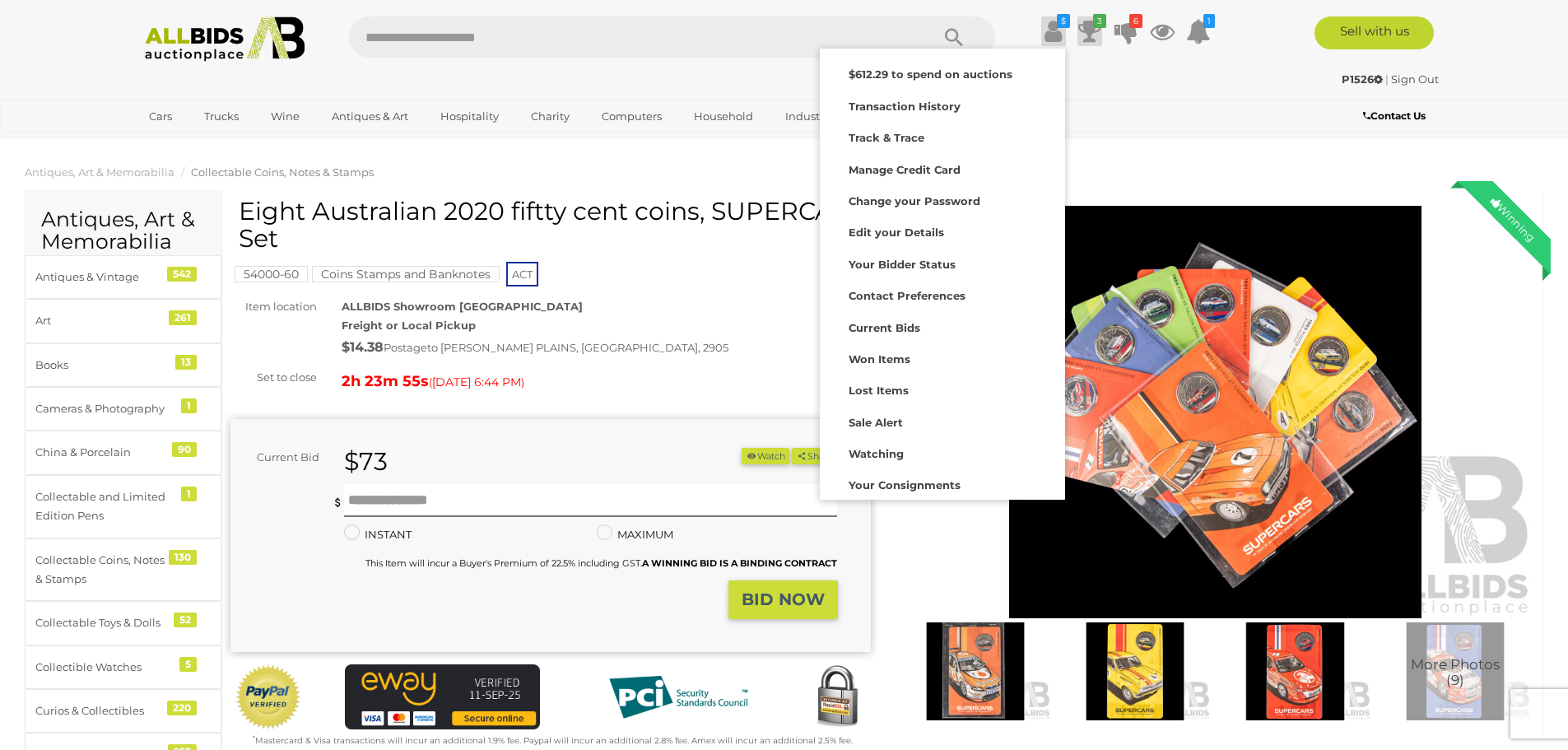
click at [1095, 31] on icon at bounding box center [1090, 31] width 23 height 30
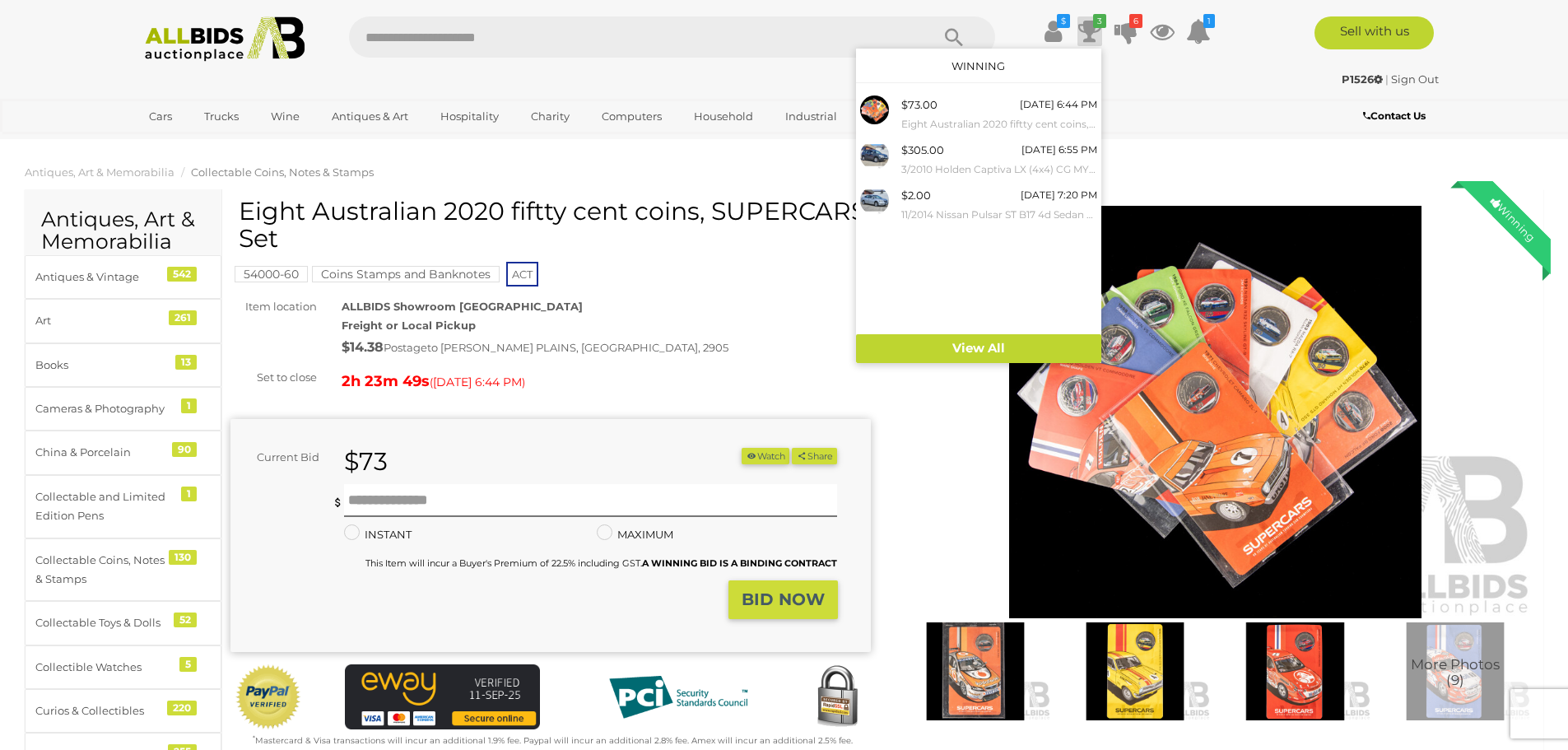
click at [1258, 82] on div "P1526 | Sign Out" at bounding box center [784, 79] width 1309 height 19
